Goal: Check status: Check status

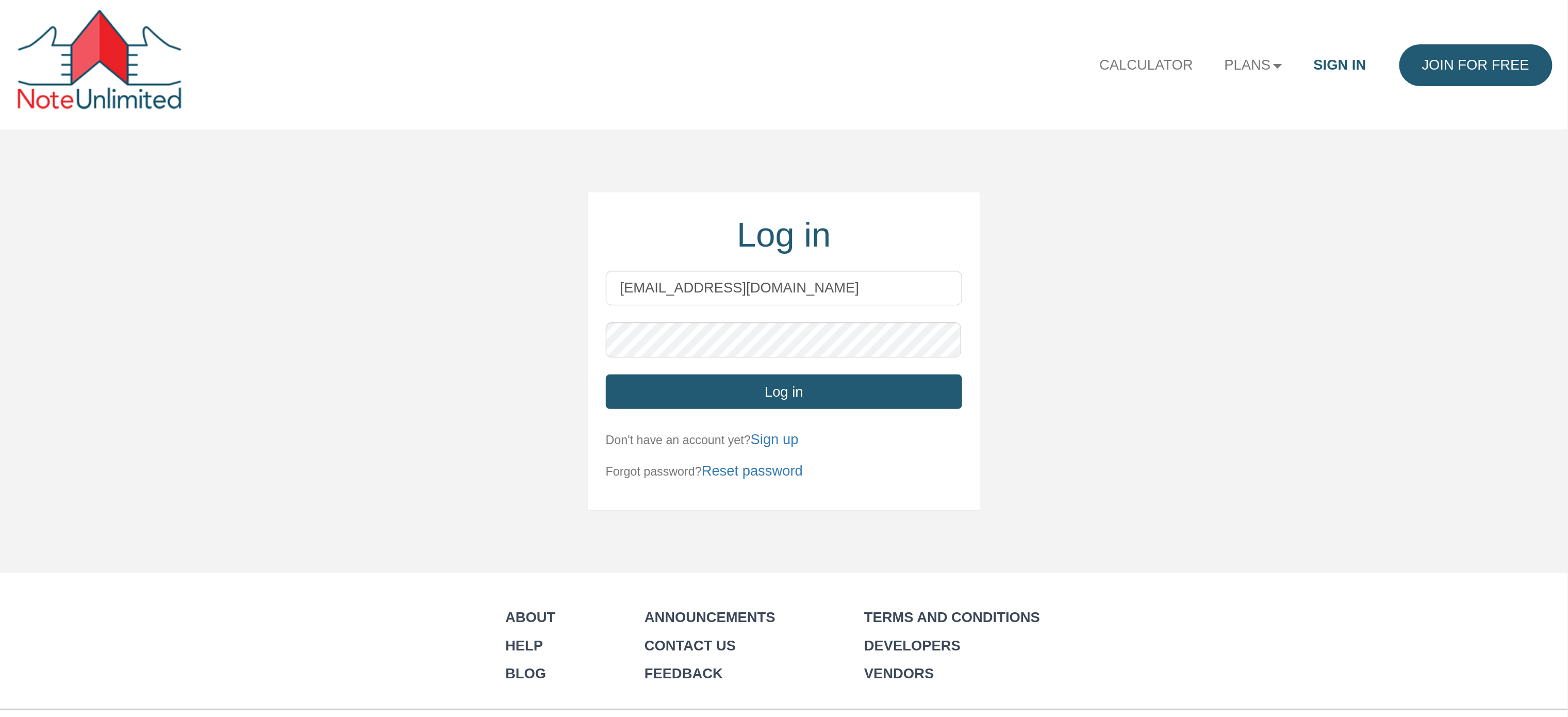
click at [798, 394] on button "Log in" at bounding box center [783, 392] width 356 height 34
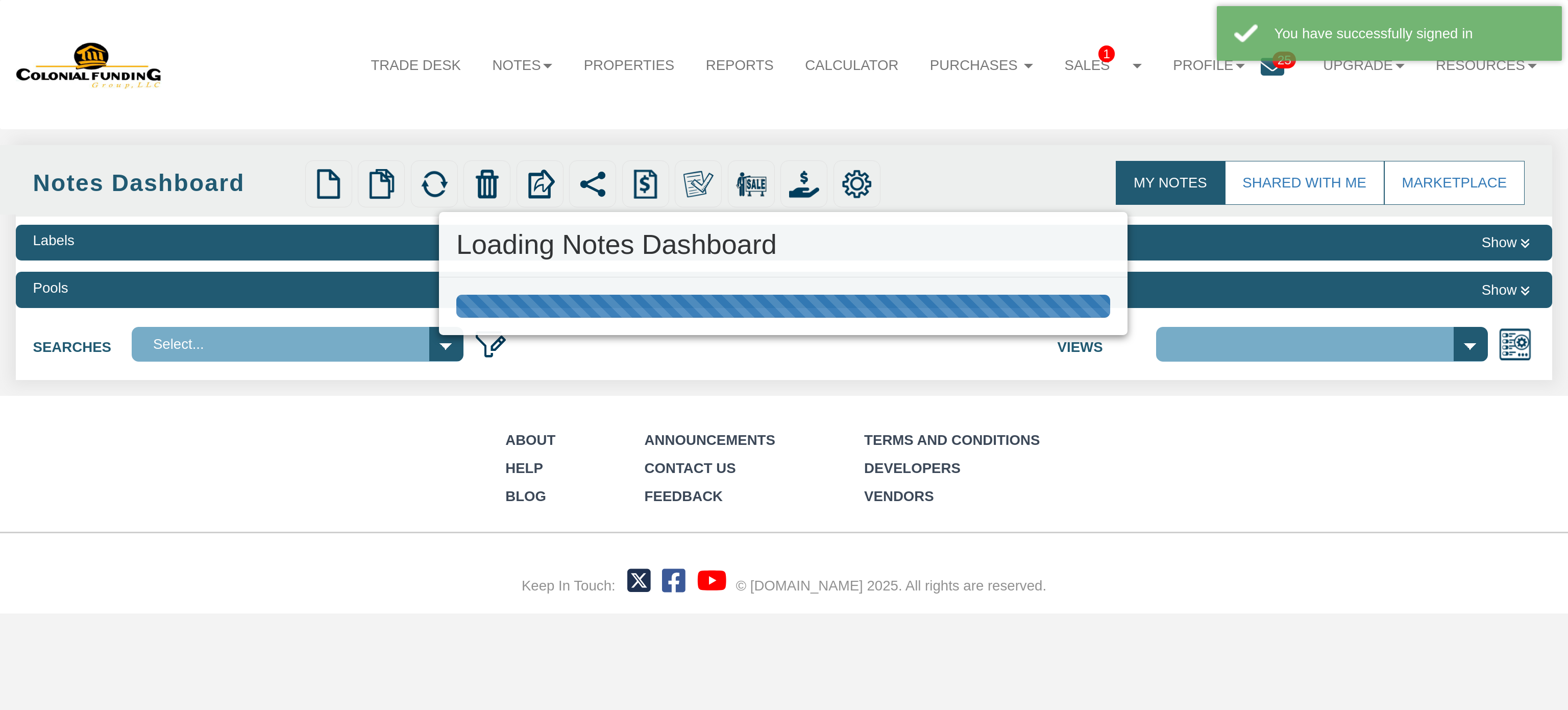
select select
select select "316"
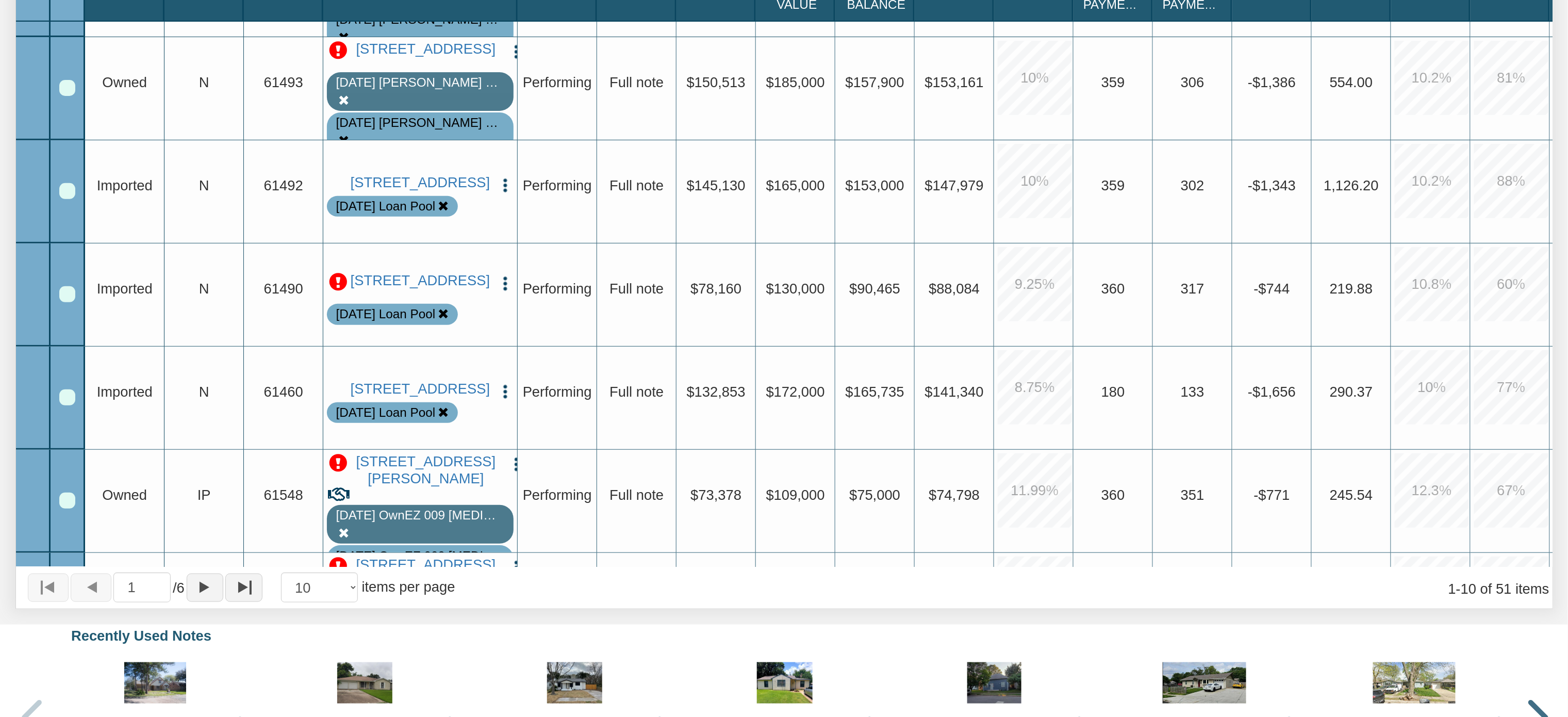
scroll to position [212, 0]
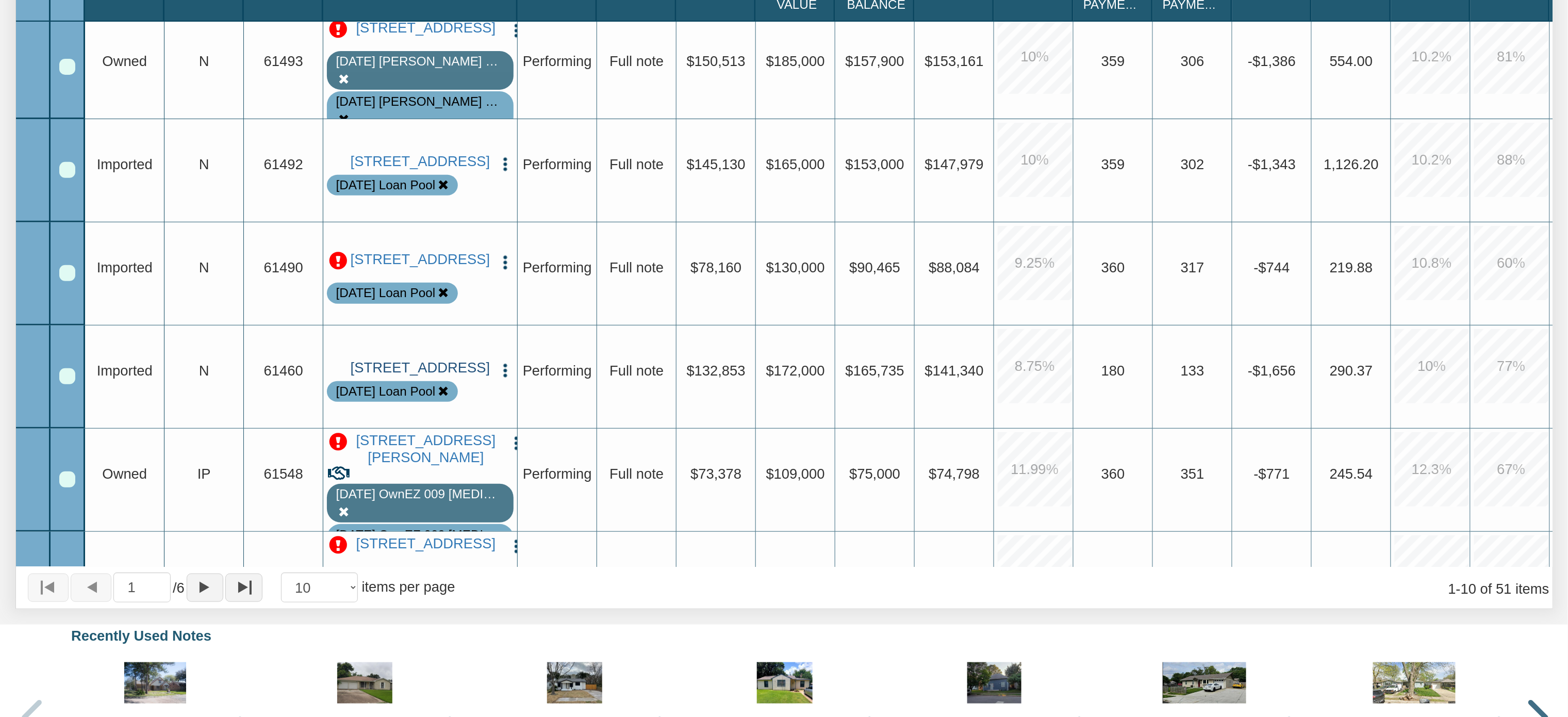
click at [413, 363] on link "2943 South Walcott Drive, Indianapolis, IN, 46203" at bounding box center [421, 368] width 141 height 17
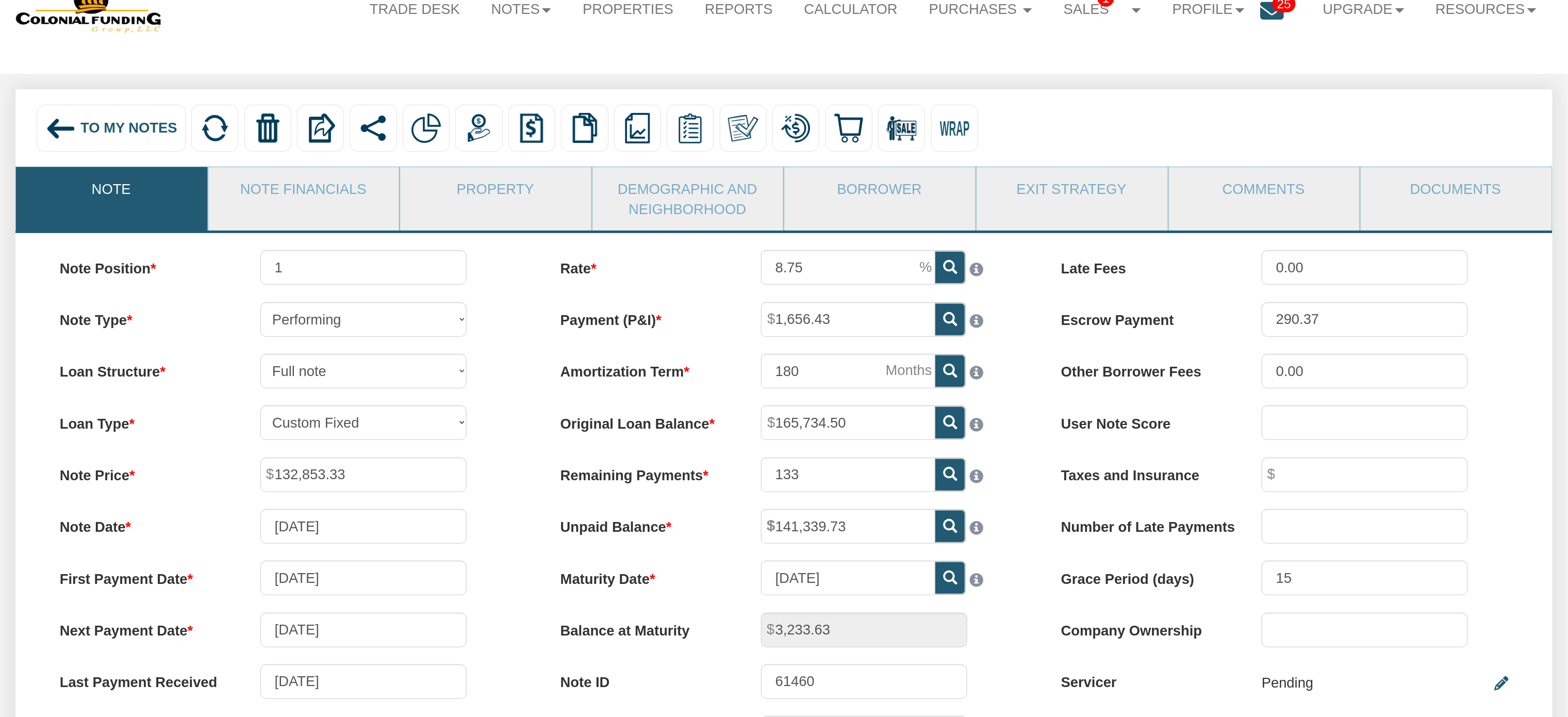
scroll to position [98, 0]
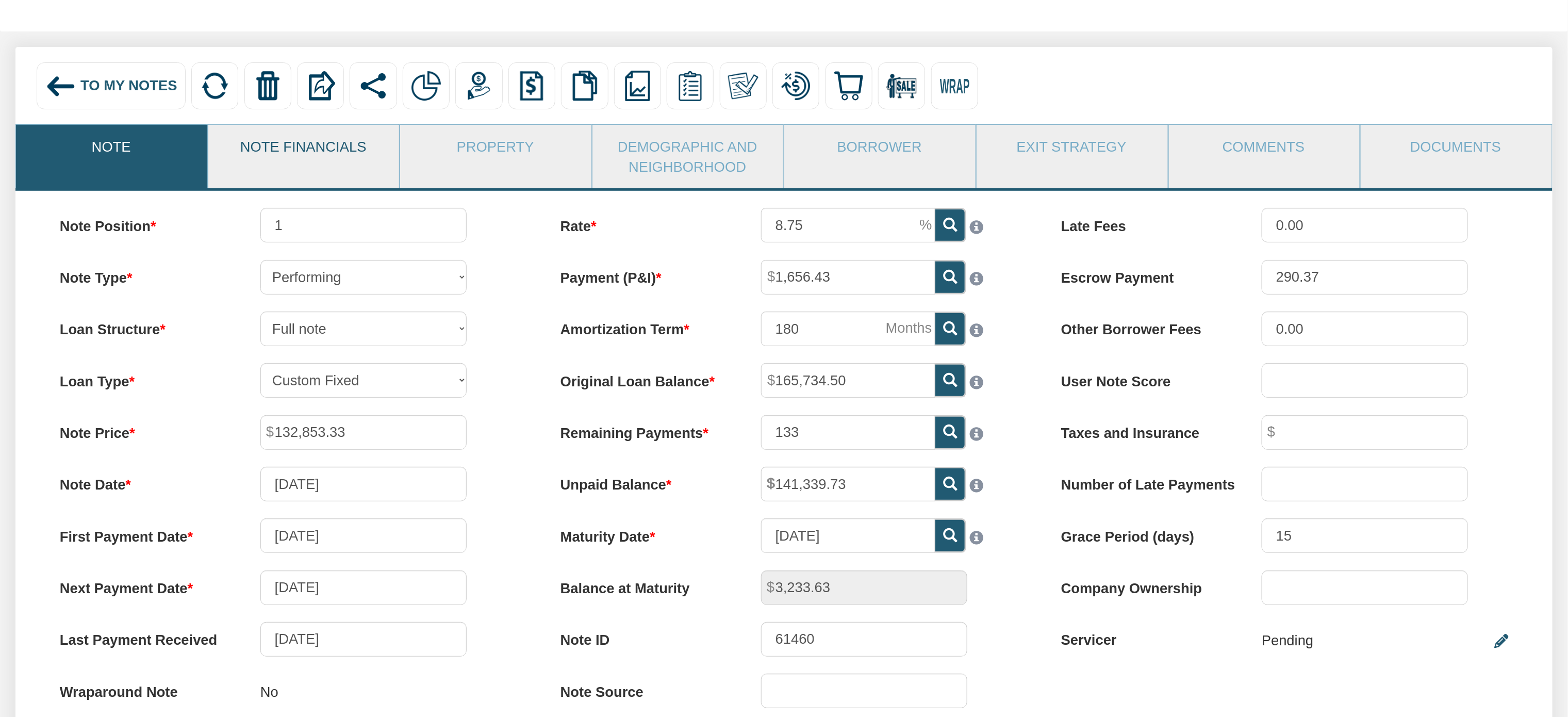
click at [319, 148] on link "Note Financials" at bounding box center [303, 146] width 190 height 43
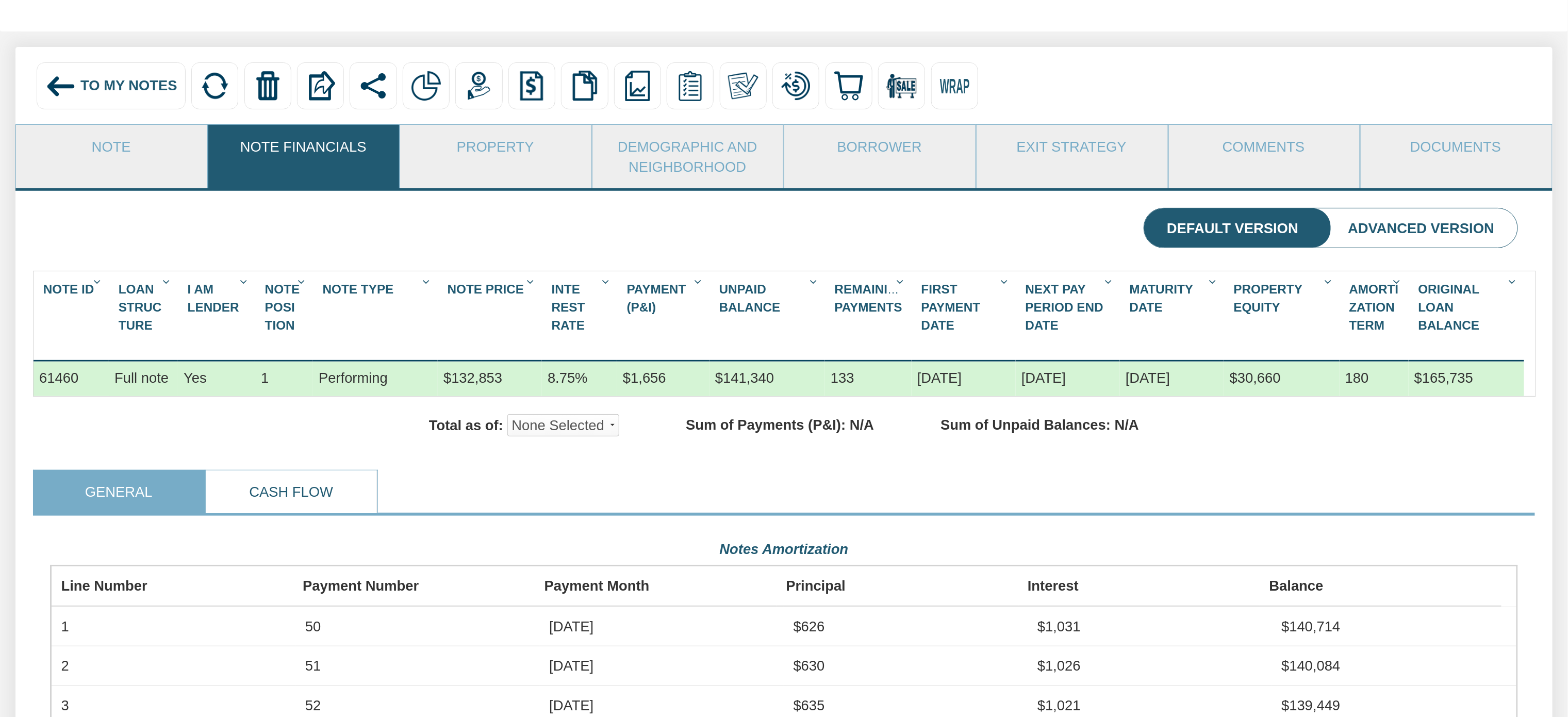
scroll to position [369, 1467]
click at [305, 513] on link "Cash Flow" at bounding box center [291, 492] width 171 height 43
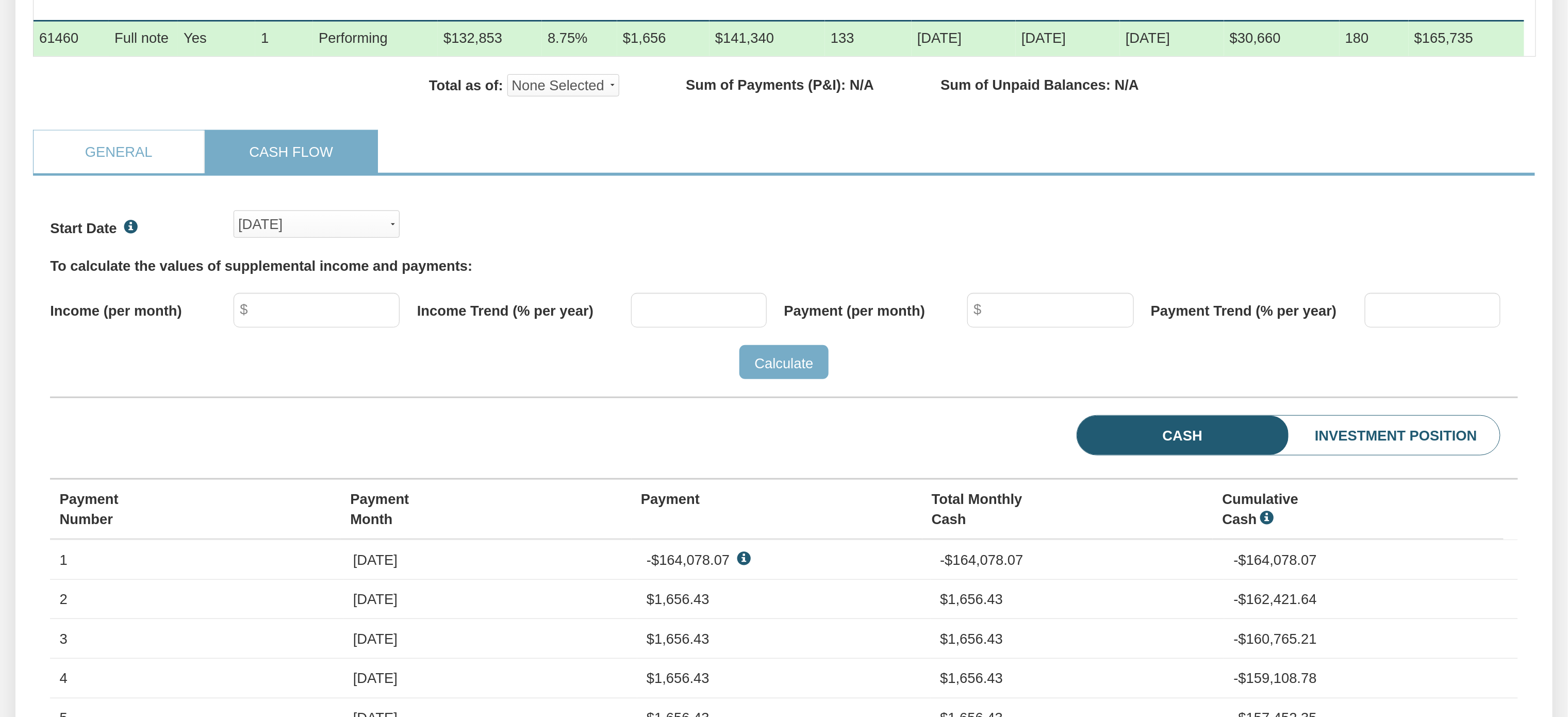
scroll to position [435, 0]
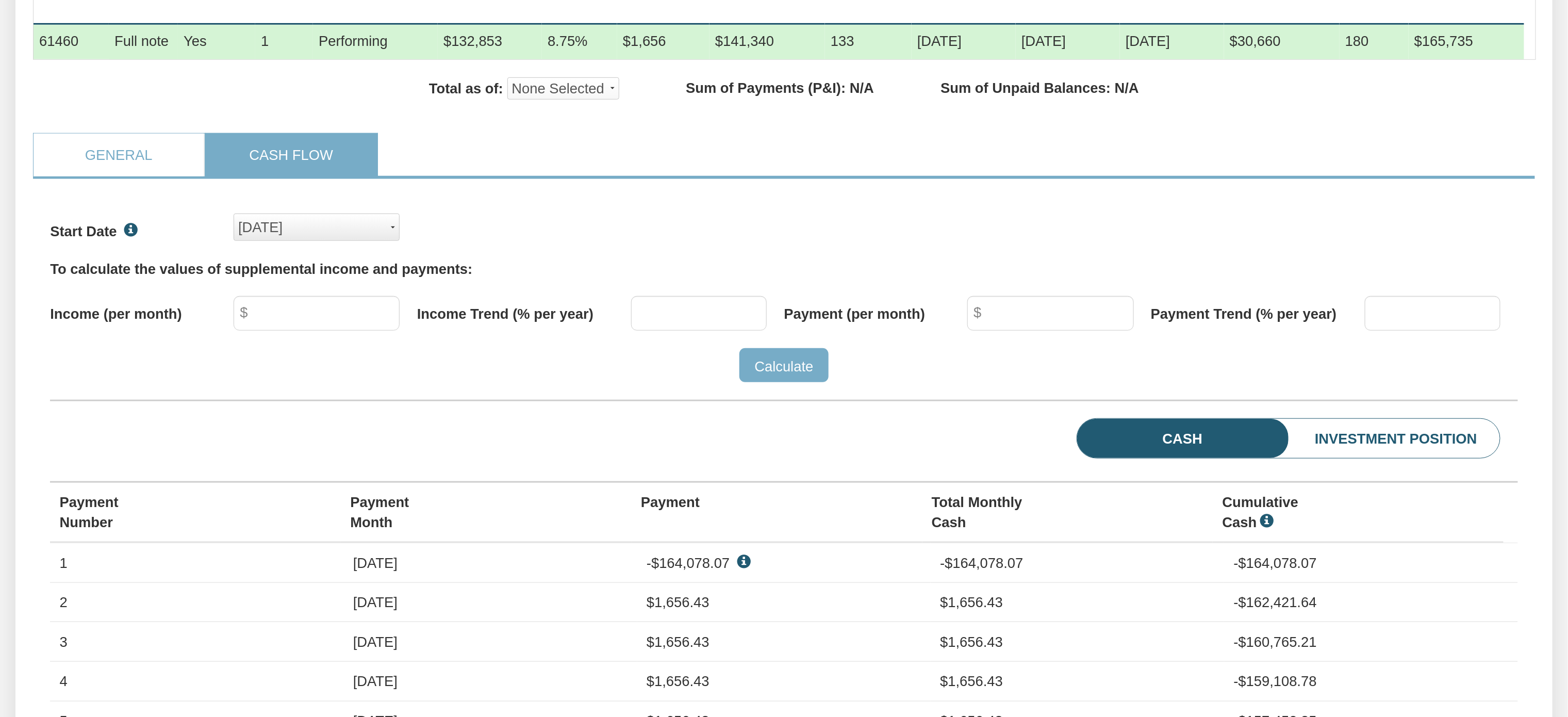
click at [394, 240] on div "Sep, 2021" at bounding box center [316, 227] width 157 height 25
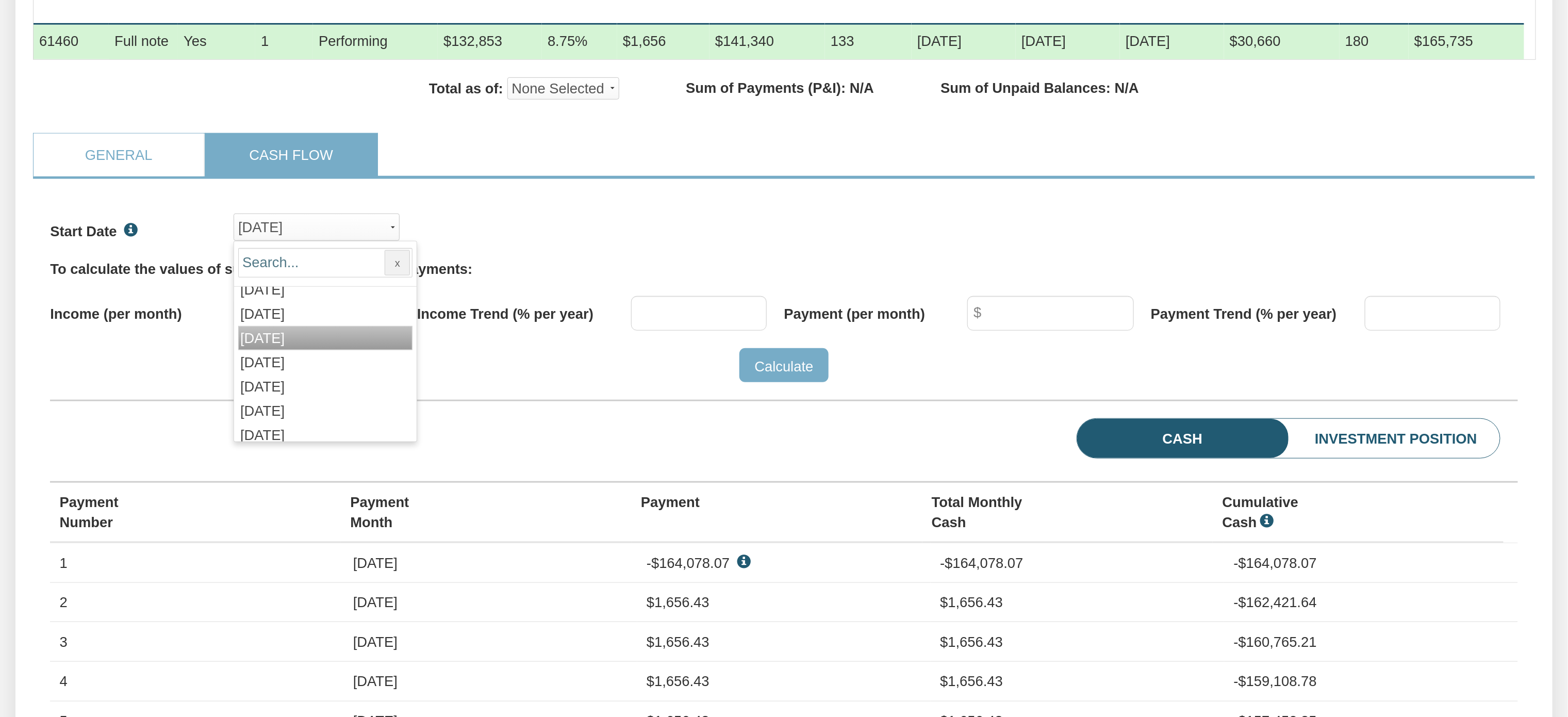
click at [274, 346] on span "Oct, 2025" at bounding box center [263, 338] width 44 height 16
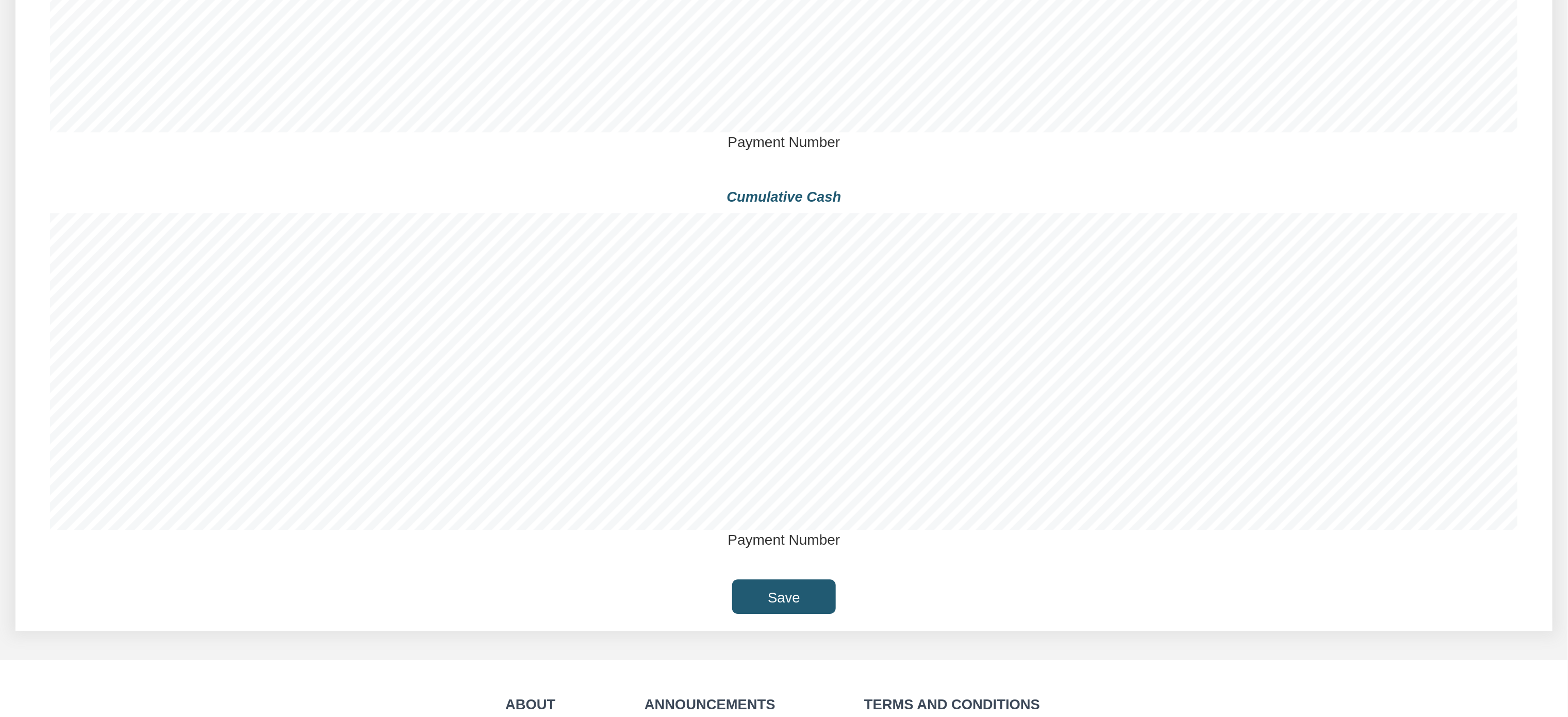
scroll to position [1678, 0]
